Goal: Find specific page/section: Find specific page/section

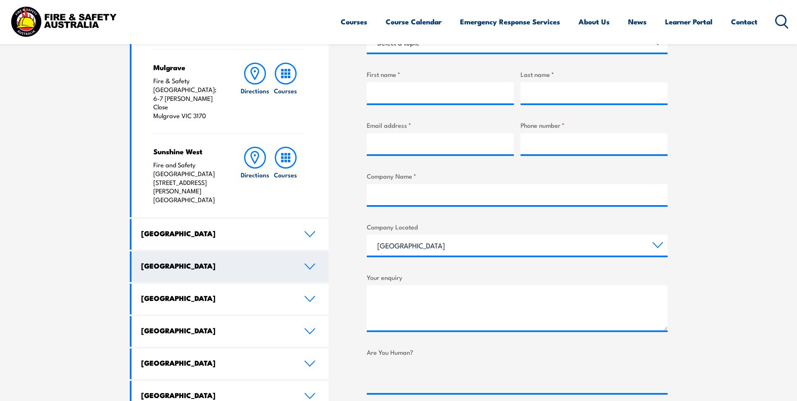
scroll to position [336, 0]
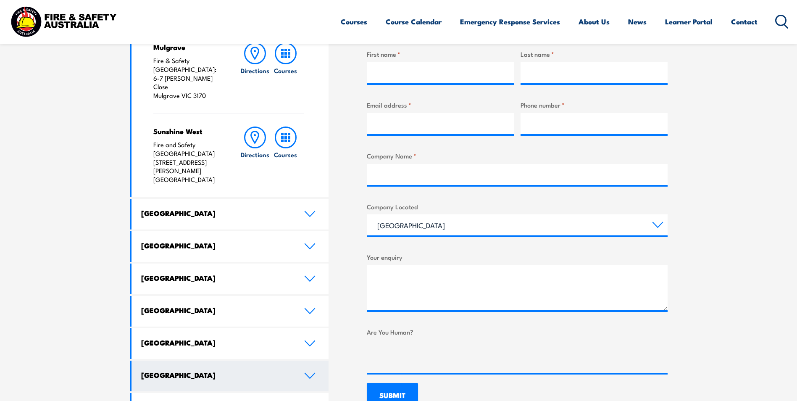
click at [307, 372] on icon at bounding box center [309, 375] width 11 height 7
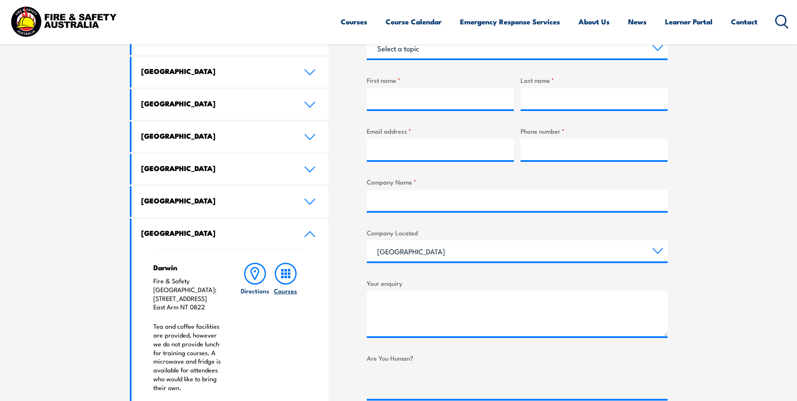
scroll to position [168, 0]
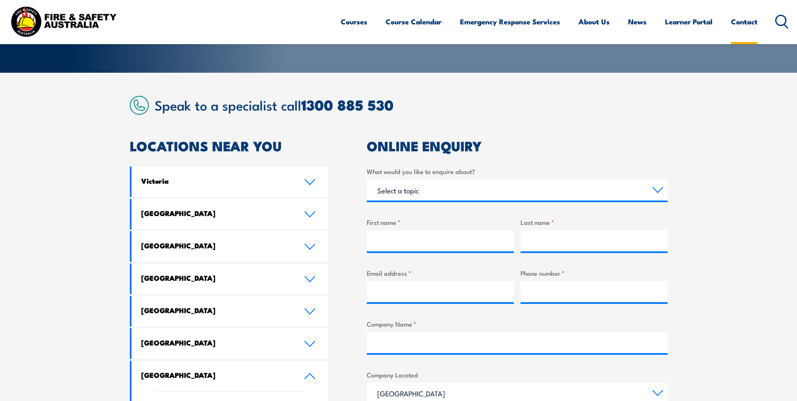
click at [738, 23] on link "Contact" at bounding box center [744, 22] width 26 height 22
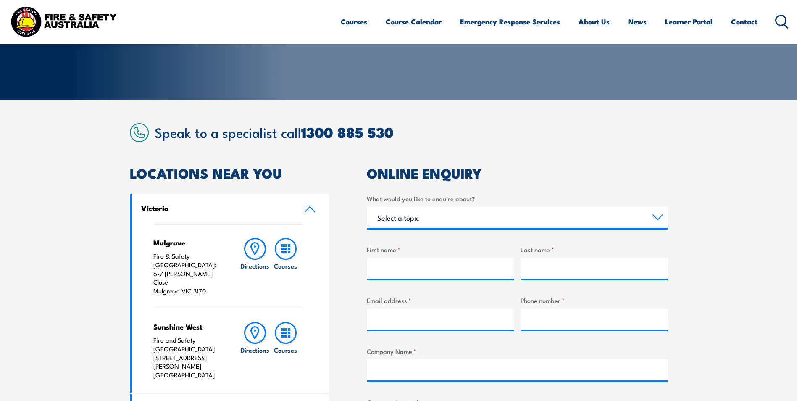
scroll to position [126, 0]
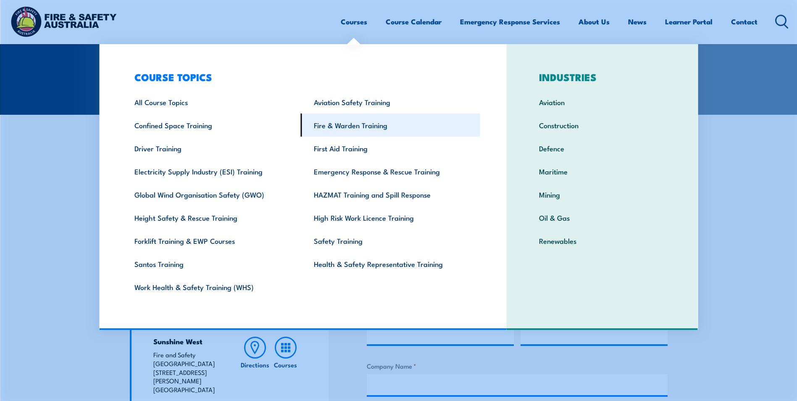
click at [366, 122] on link "Fire & Warden Training" at bounding box center [390, 124] width 179 height 23
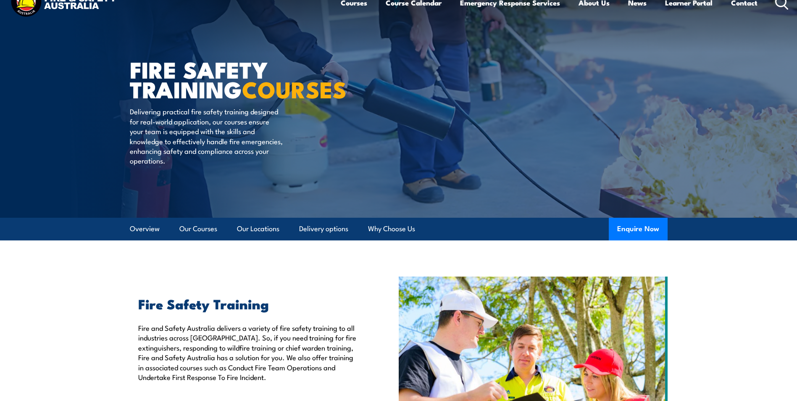
scroll to position [5, 0]
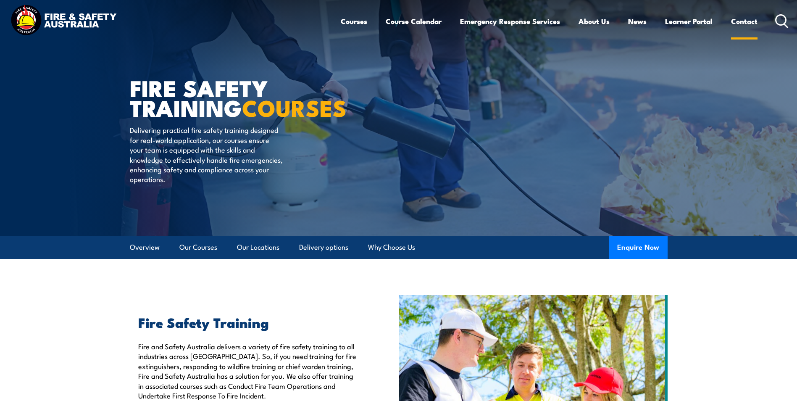
click at [748, 22] on link "Contact" at bounding box center [744, 21] width 26 height 22
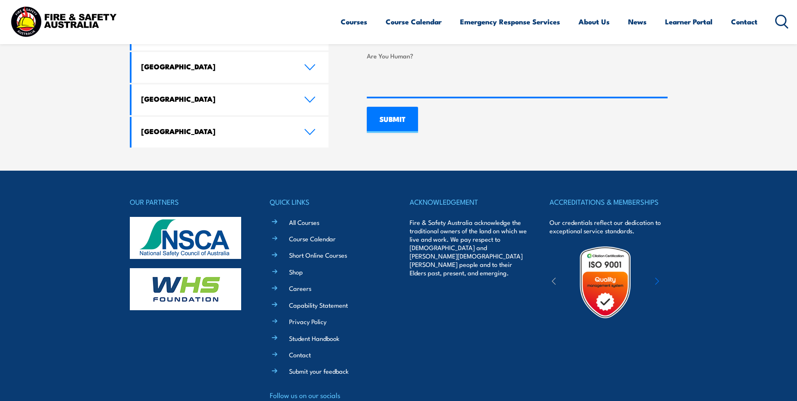
scroll to position [630, 0]
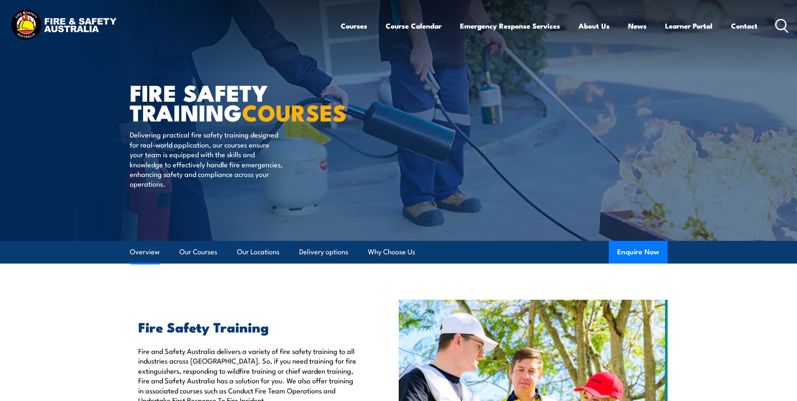
click at [152, 254] on link "Overview" at bounding box center [145, 252] width 30 height 22
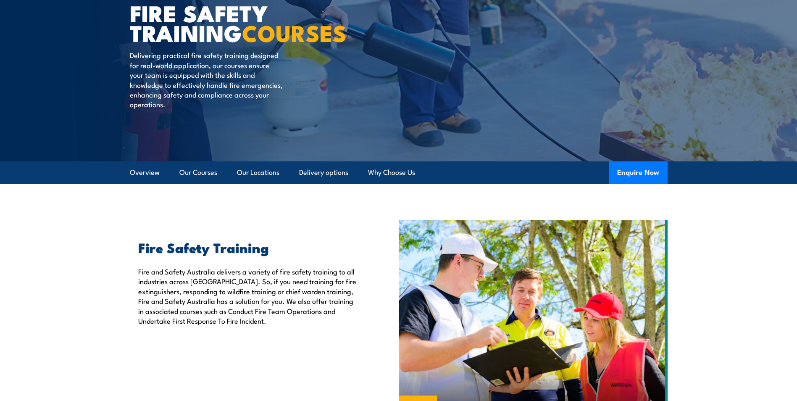
scroll to position [40, 0]
